Goal: Task Accomplishment & Management: Manage account settings

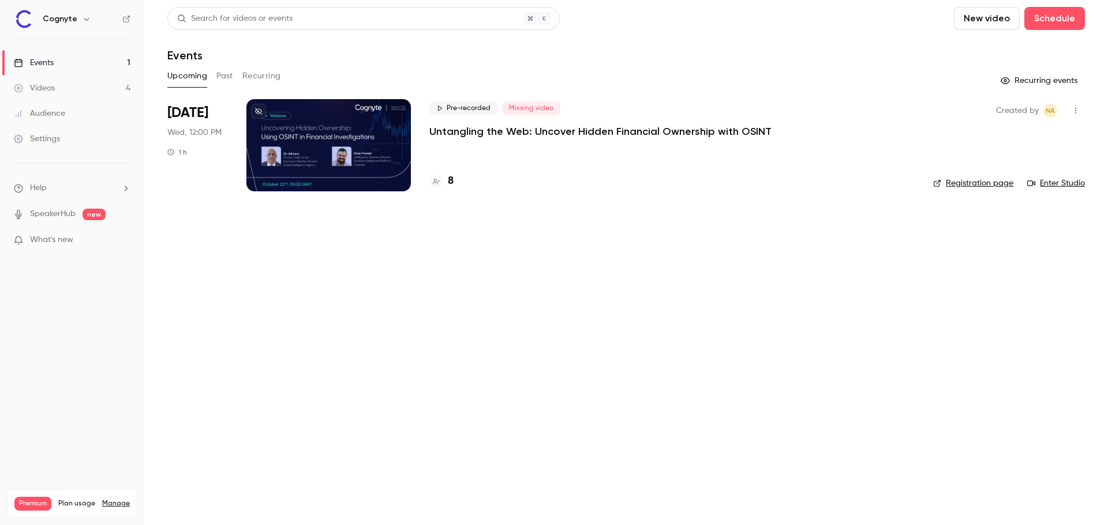
click at [539, 134] on p "Untangling the Web: Uncover Hidden Financial Ownership with OSINT" at bounding box center [600, 132] width 342 height 14
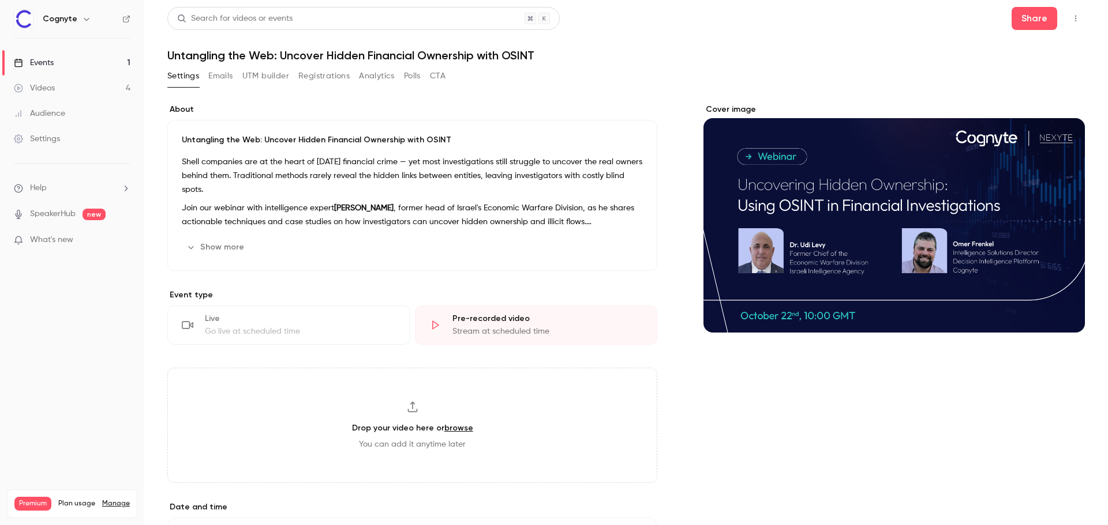
click at [279, 81] on button "UTM builder" at bounding box center [265, 76] width 47 height 18
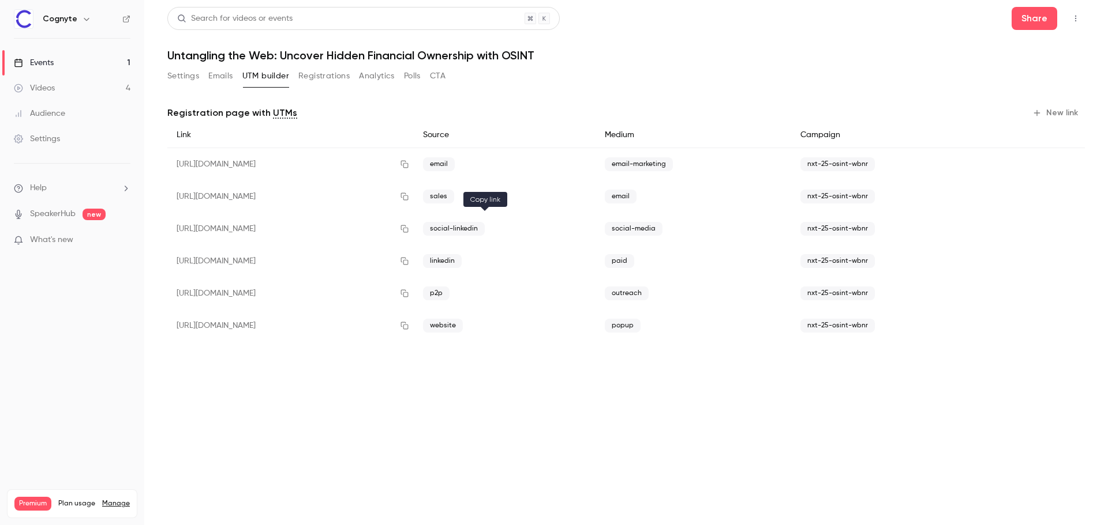
click at [409, 227] on icon "button" at bounding box center [404, 229] width 9 height 8
click at [177, 82] on button "Settings" at bounding box center [183, 76] width 32 height 18
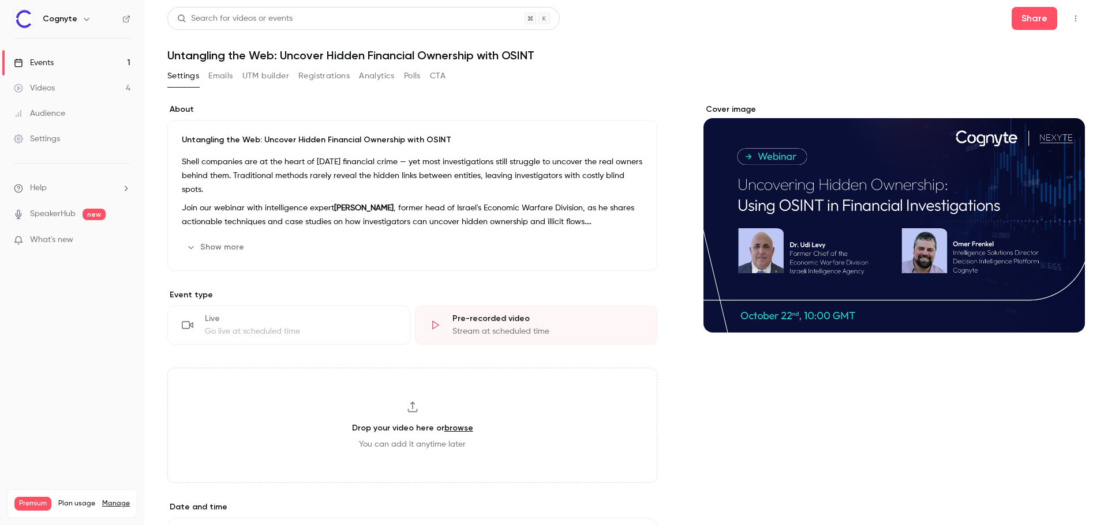
click at [228, 247] on button "Show more" at bounding box center [216, 247] width 69 height 18
